Goal: Task Accomplishment & Management: Manage account settings

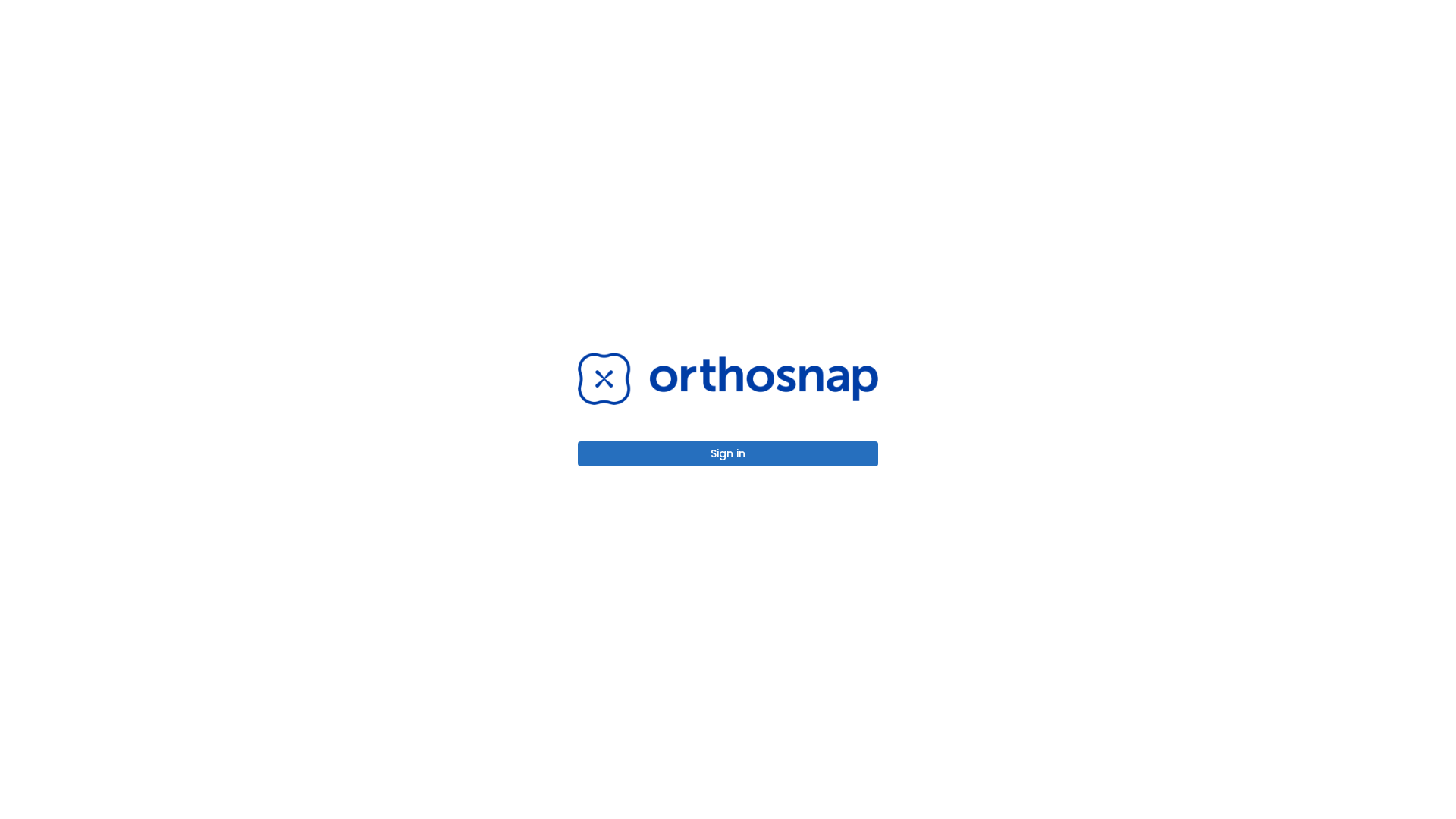
click at [728, 453] on button "Sign in" at bounding box center [728, 453] width 301 height 25
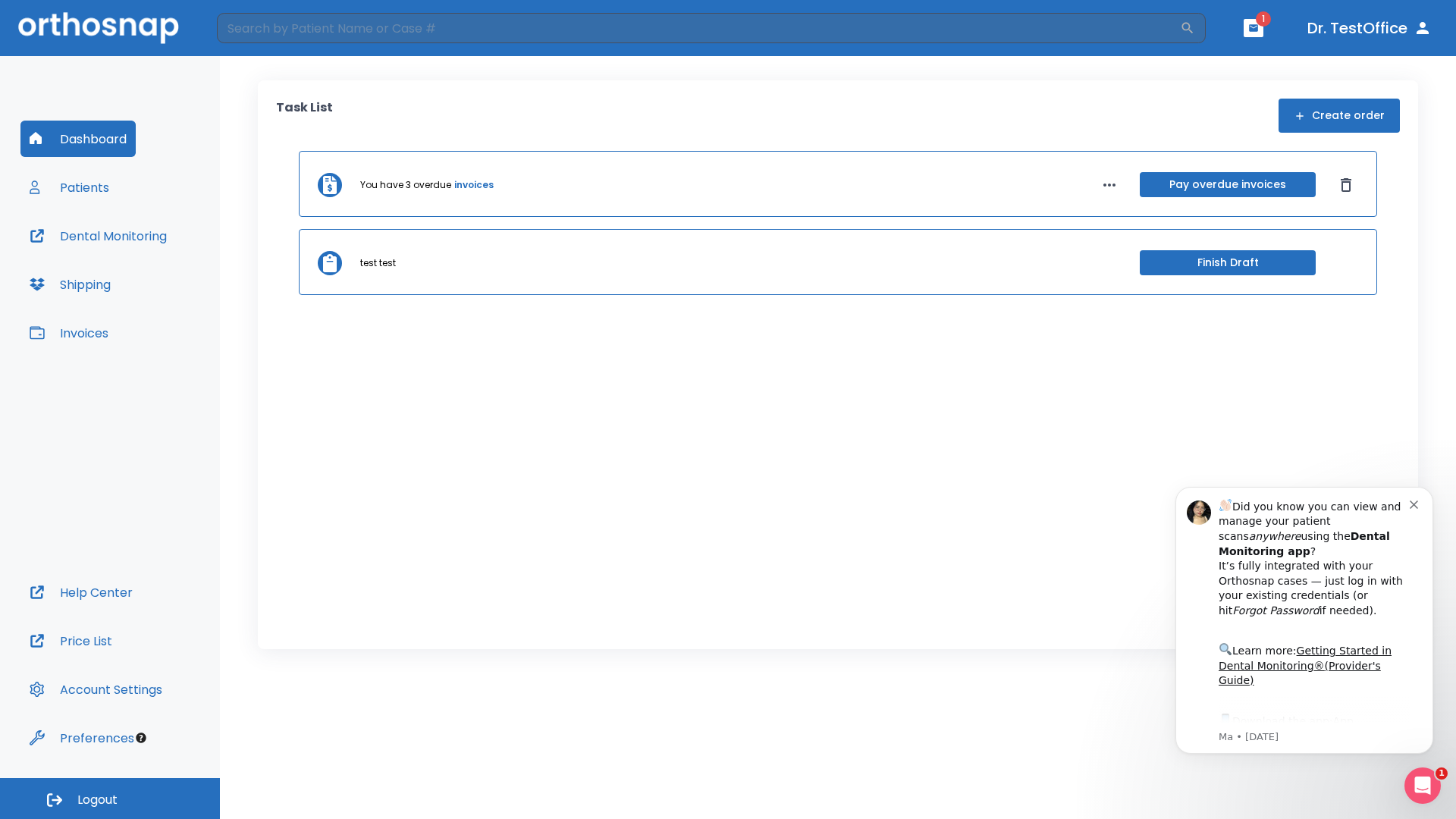
click at [109, 798] on span "Logout" at bounding box center [98, 799] width 40 height 16
